Goal: Task Accomplishment & Management: Manage account settings

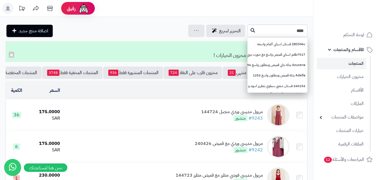
click at [278, 34] on input "****" at bounding box center [277, 30] width 60 height 13
type input "**********"
click at [251, 30] on icon at bounding box center [253, 30] width 4 height 4
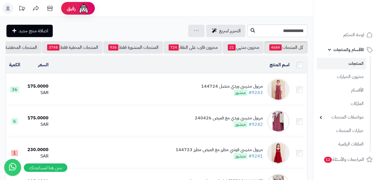
click at [375, 72] on li "الأقسام والمنتجات المنتجات مخزون الخيارات الأقسام الماركات مواصفات المنتجات موا…" at bounding box center [346, 97] width 66 height 108
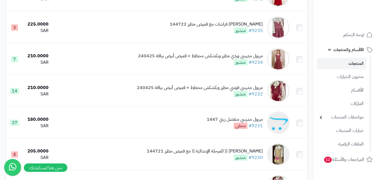
click at [352, 63] on link "المنتجات" at bounding box center [342, 64] width 50 height 12
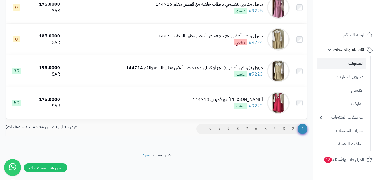
scroll to position [593, 0]
click at [292, 130] on link "2" at bounding box center [293, 129] width 10 height 10
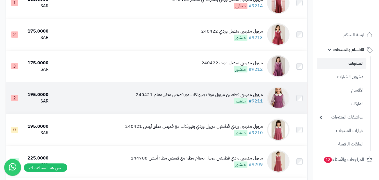
scroll to position [365, 0]
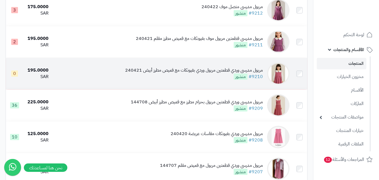
click at [279, 79] on img at bounding box center [278, 73] width 22 height 22
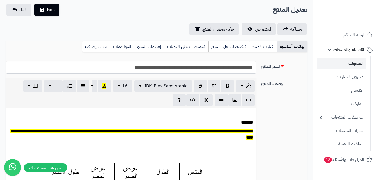
scroll to position [28, 0]
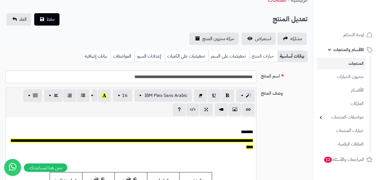
click at [260, 61] on link "خيارات المنتج" at bounding box center [263, 56] width 28 height 11
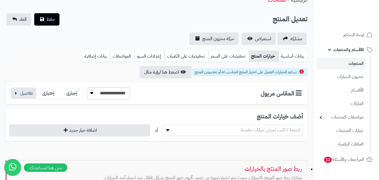
click at [11, 90] on div "**********" at bounding box center [69, 93] width 119 height 13
click at [20, 93] on button "button" at bounding box center [23, 92] width 25 height 11
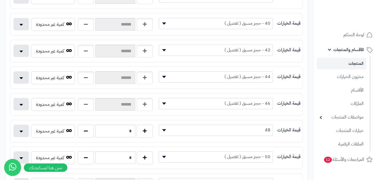
scroll to position [253, 0]
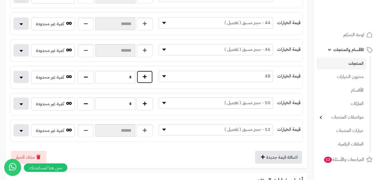
click at [142, 77] on button "button" at bounding box center [145, 76] width 16 height 13
type input "*"
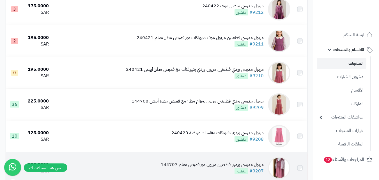
scroll to position [365, 0]
